Goal: Information Seeking & Learning: Learn about a topic

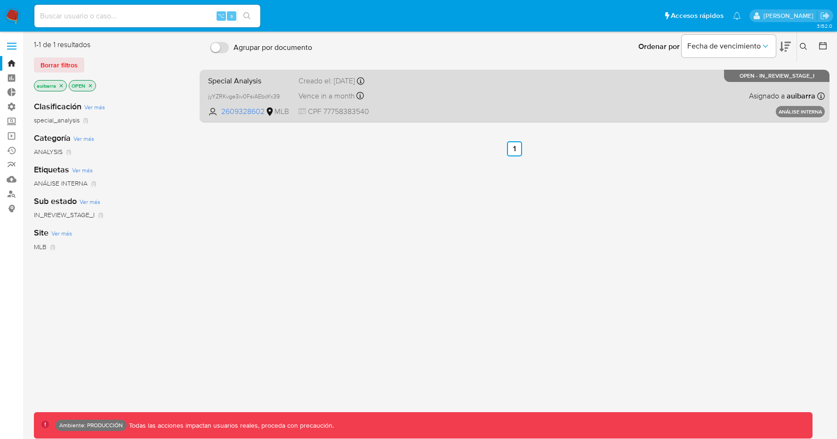
click at [254, 87] on div "Special Analysis jyYZRKvge3iv0FsiAEboYx39 2609328602 MLB Creado el: 05/08/2025 …" at bounding box center [514, 96] width 620 height 48
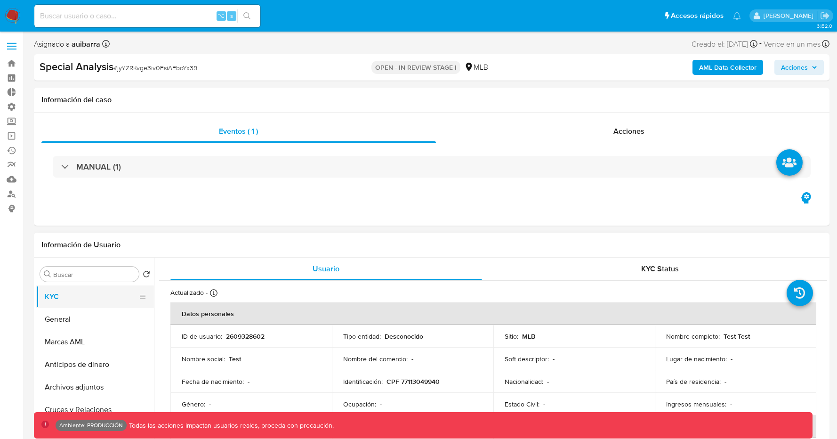
select select "10"
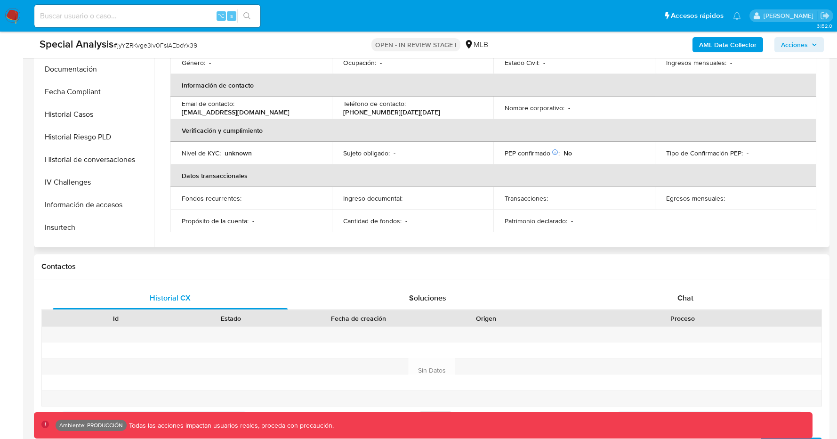
scroll to position [248, 0]
click at [81, 104] on button "Historial Casos" at bounding box center [91, 113] width 110 height 23
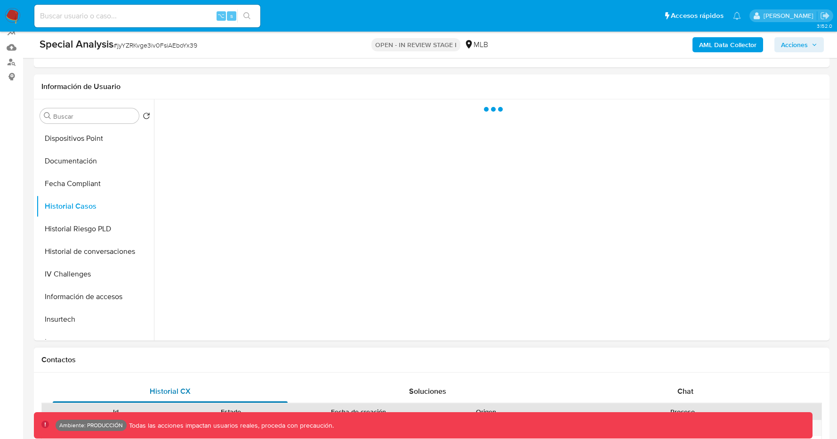
scroll to position [133, 0]
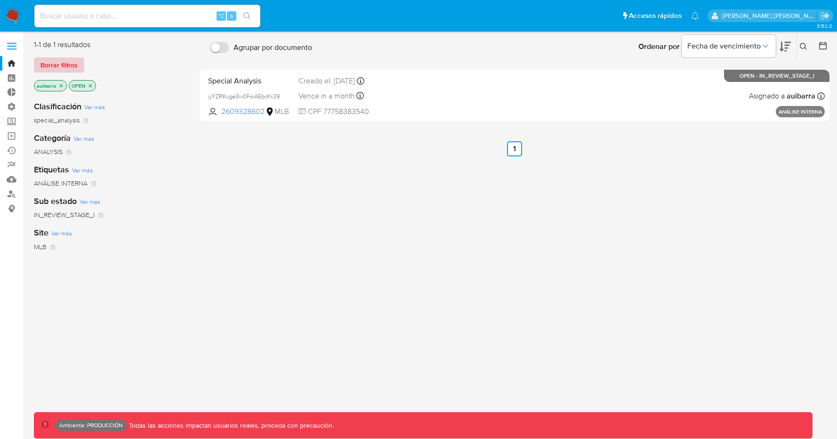
click at [63, 66] on span "Borrar filtros" at bounding box center [58, 64] width 37 height 13
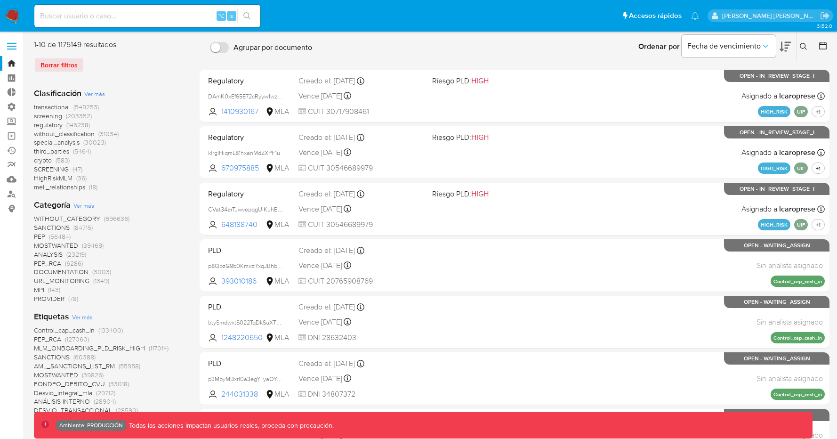
click at [142, 18] on input at bounding box center [147, 16] width 226 height 12
paste input "143125485"
type input "143125485"
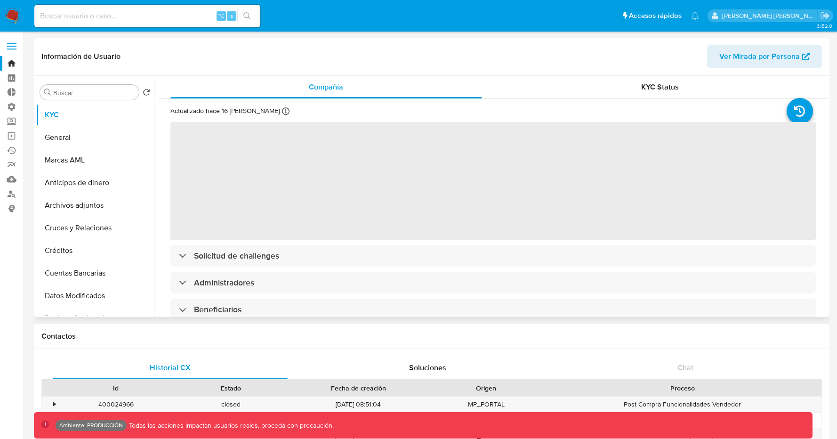
click at [753, 54] on span "Ver Mirada por Persona" at bounding box center [759, 56] width 80 height 23
select select "10"
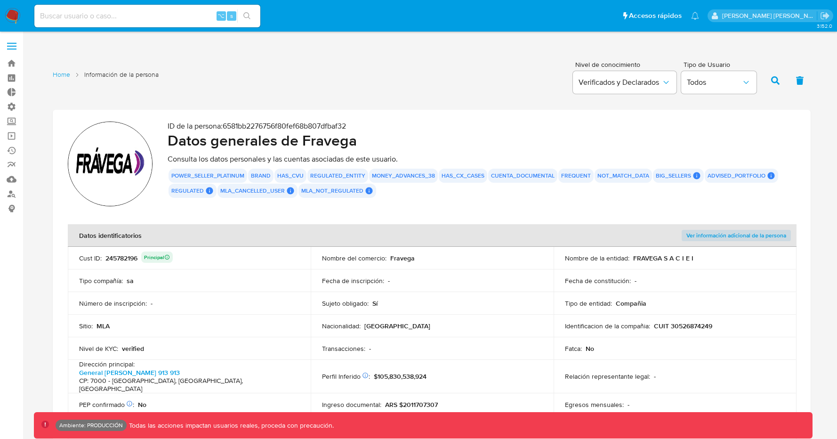
click at [406, 193] on div "power_seller_platinum brand has_cvu regulated_entity money_advances_38 has_cx_c…" at bounding box center [482, 182] width 628 height 29
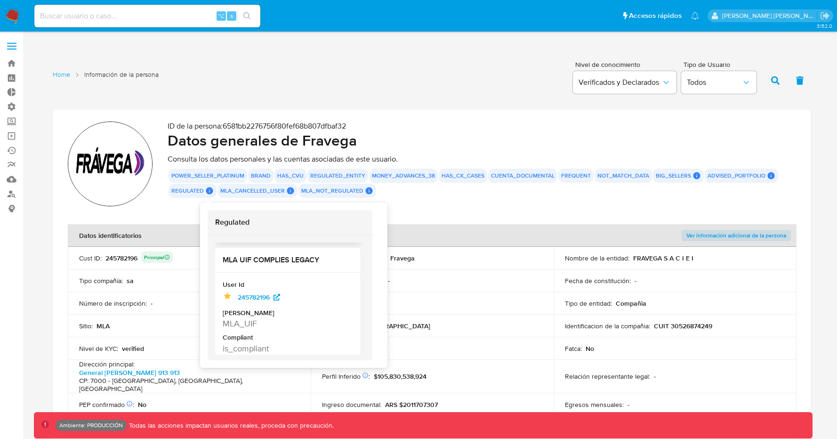
scroll to position [144, 0]
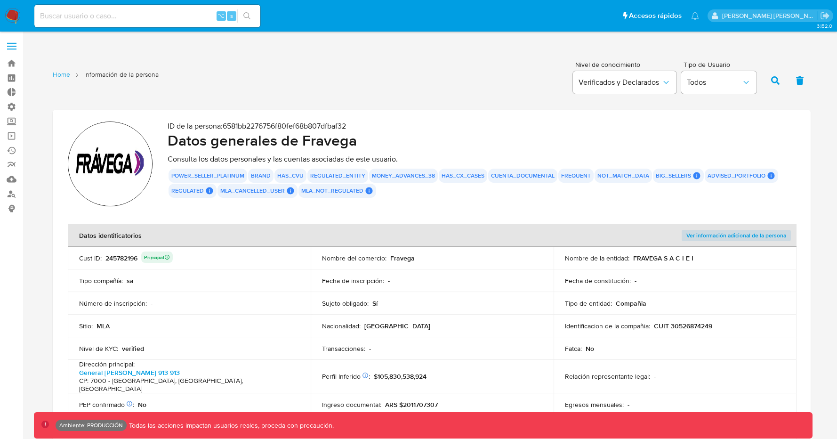
click at [486, 212] on section "ID de la persona : 6581bb2276756f80fef68b807dfbaf32 Datos generales de Fravega …" at bounding box center [432, 335] width 758 height 450
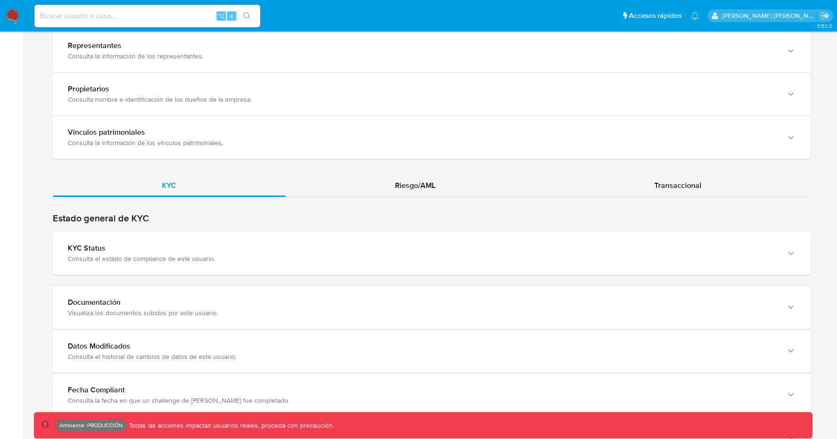
scroll to position [867, 0]
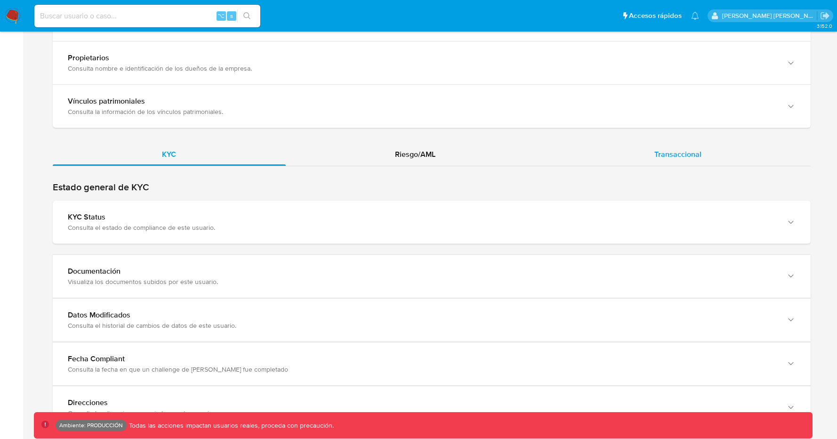
click at [624, 147] on div "Transaccional" at bounding box center [677, 154] width 266 height 23
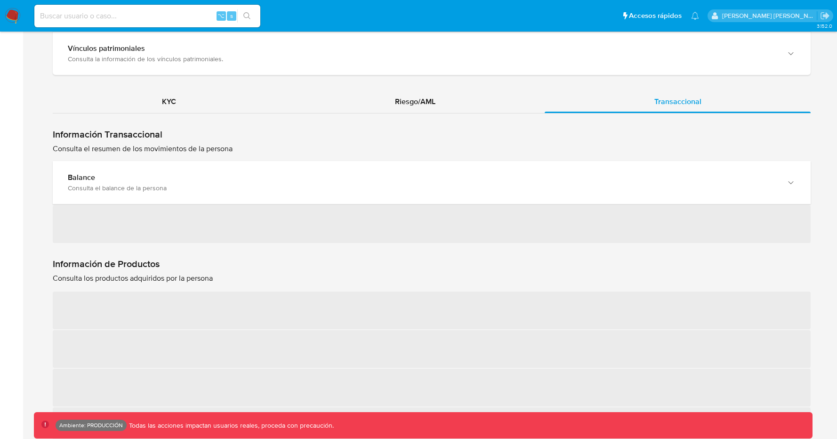
scroll to position [928, 0]
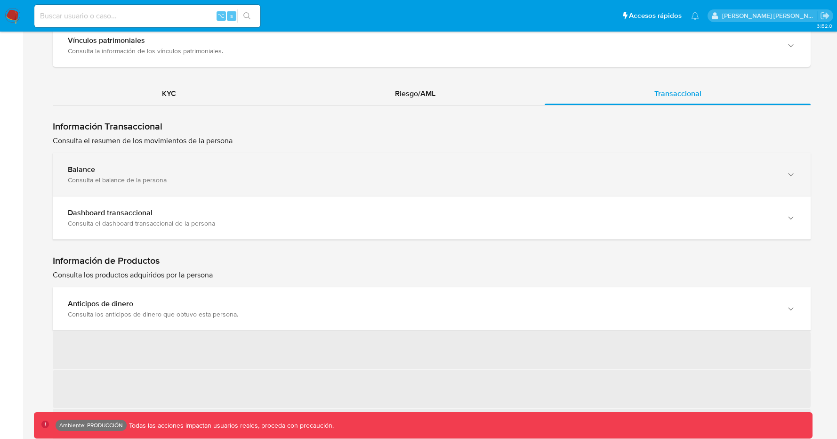
click at [349, 176] on div "Consulta el balance de la persona" at bounding box center [422, 180] width 709 height 8
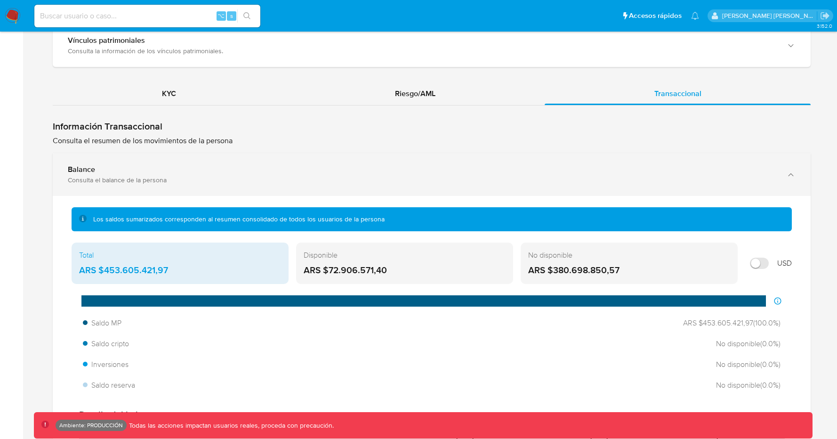
click at [349, 176] on div "Consulta el balance de la persona" at bounding box center [422, 180] width 709 height 8
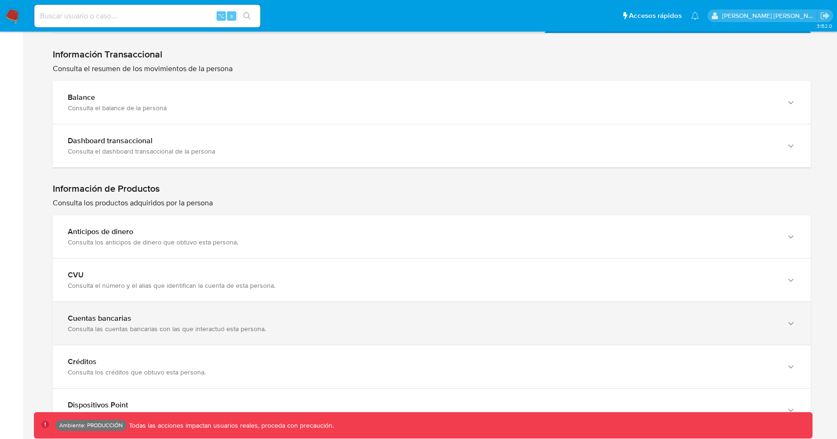
click at [267, 313] on div "Cuentas bancarias" at bounding box center [422, 317] width 709 height 9
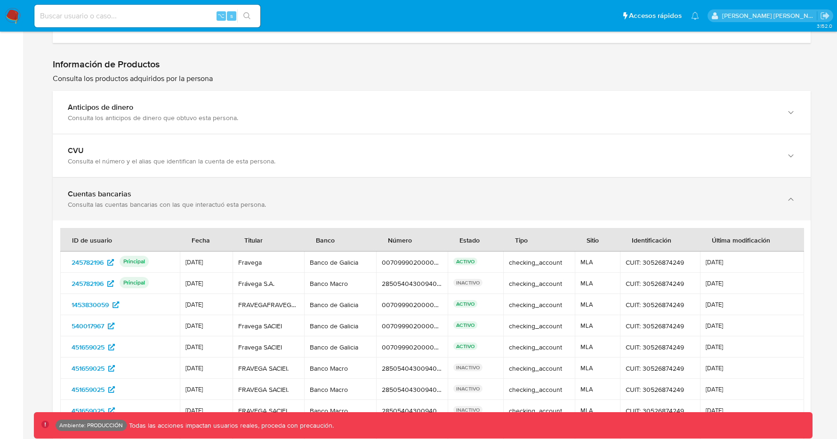
scroll to position [1137, 0]
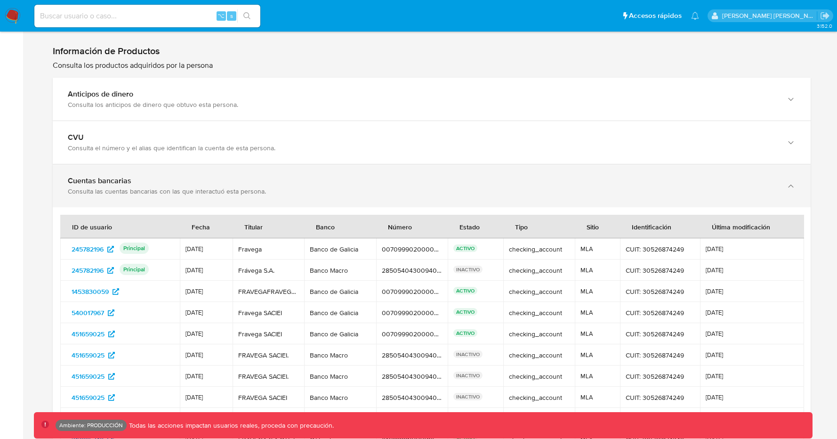
click at [257, 187] on div "Consulta las cuentas bancarias con las que interactuó esta persona." at bounding box center [422, 191] width 709 height 8
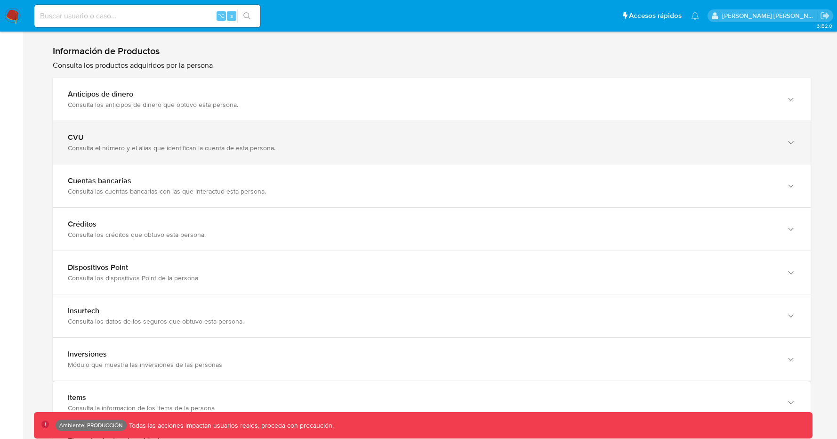
click at [256, 144] on div "Consulta el número y el alias que identifican la cuenta de esta persona." at bounding box center [422, 148] width 709 height 8
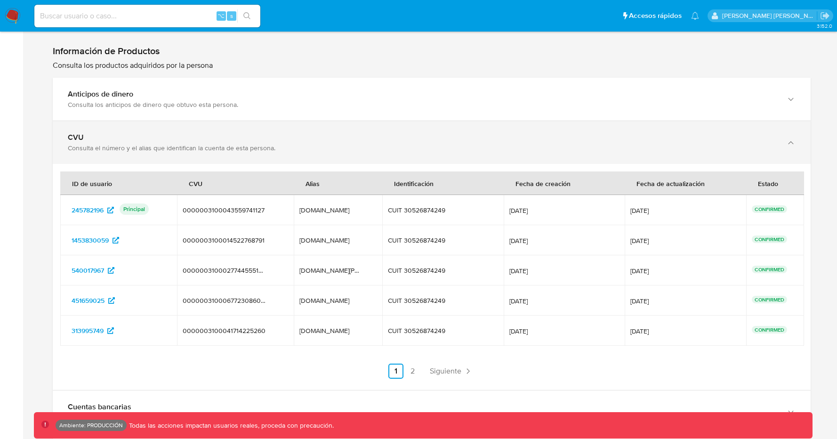
click at [267, 144] on div "Consulta el número y el alias que identifican la cuenta de esta persona." at bounding box center [422, 148] width 709 height 8
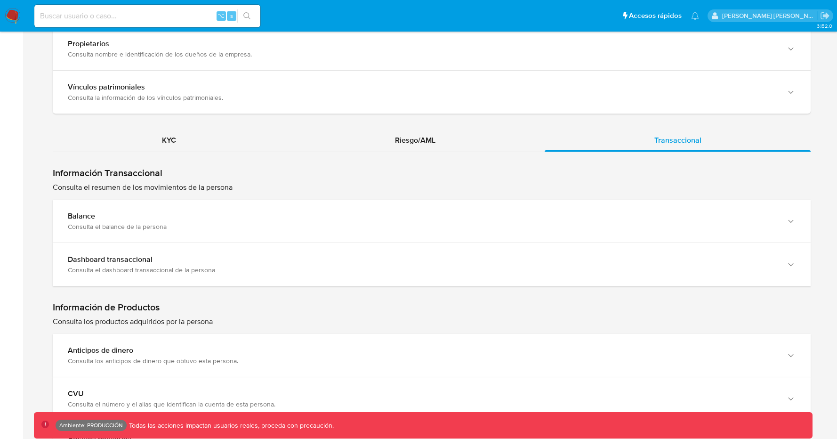
scroll to position [760, 0]
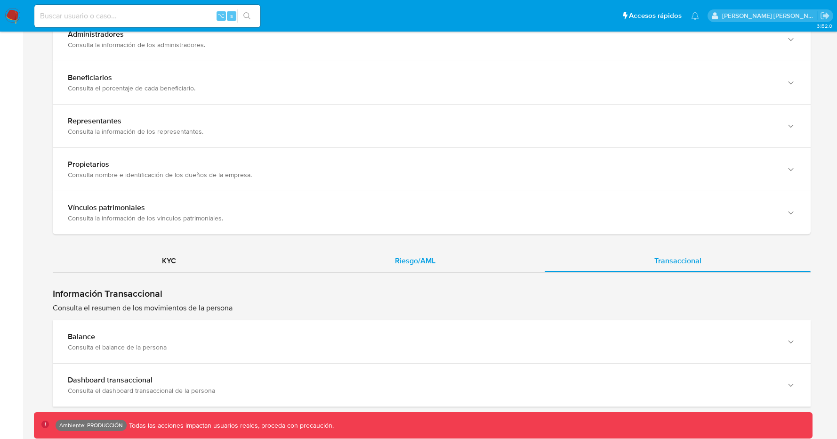
click at [356, 249] on div "Riesgo/AML" at bounding box center [415, 260] width 259 height 23
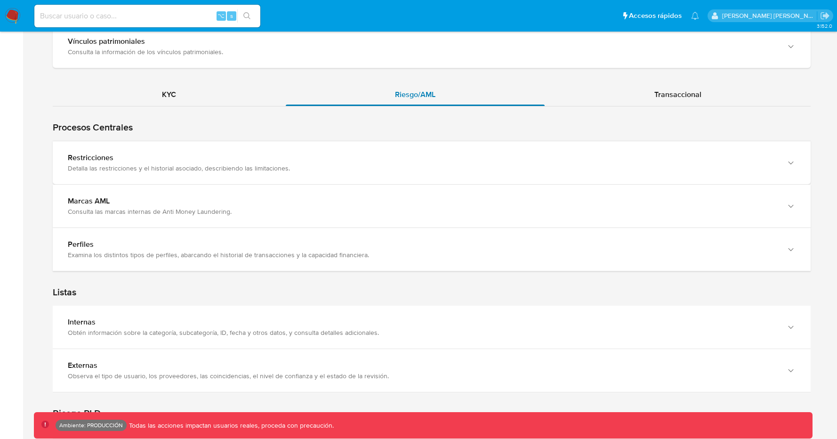
scroll to position [937, 0]
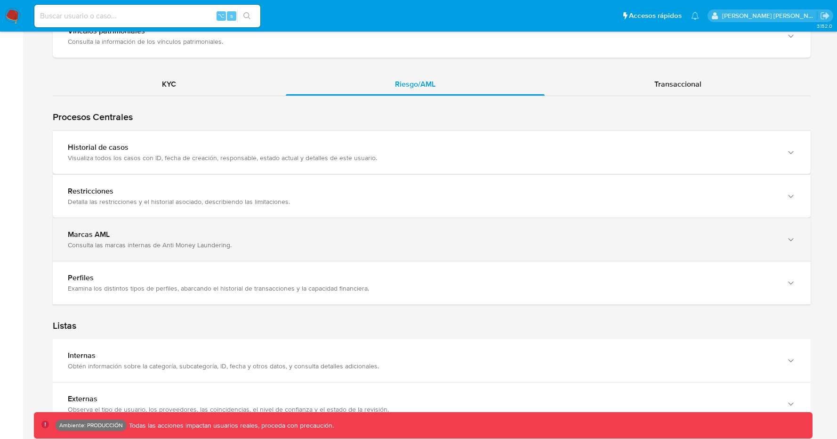
click at [354, 240] on div "Consulta las marcas internas de Anti Money Laundering." at bounding box center [422, 244] width 709 height 8
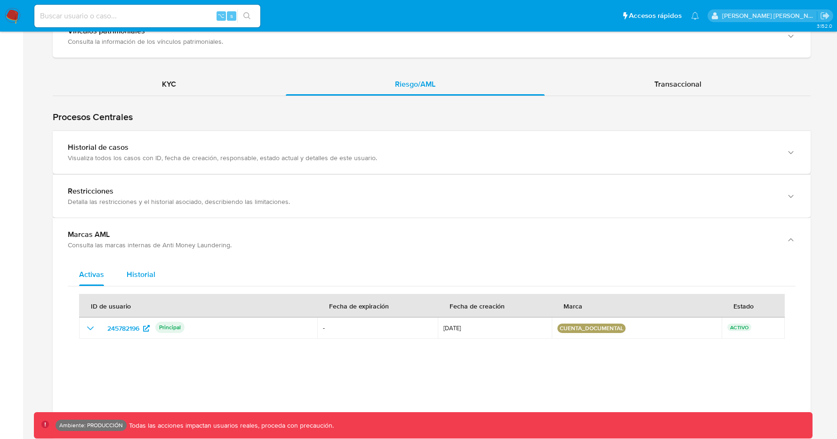
click at [127, 269] on span "Historial" at bounding box center [141, 274] width 29 height 11
